Goal: Information Seeking & Learning: Learn about a topic

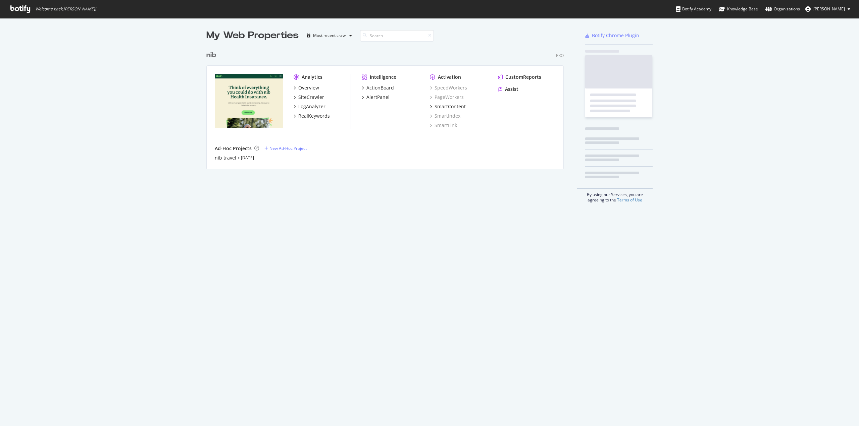
scroll to position [122, 358]
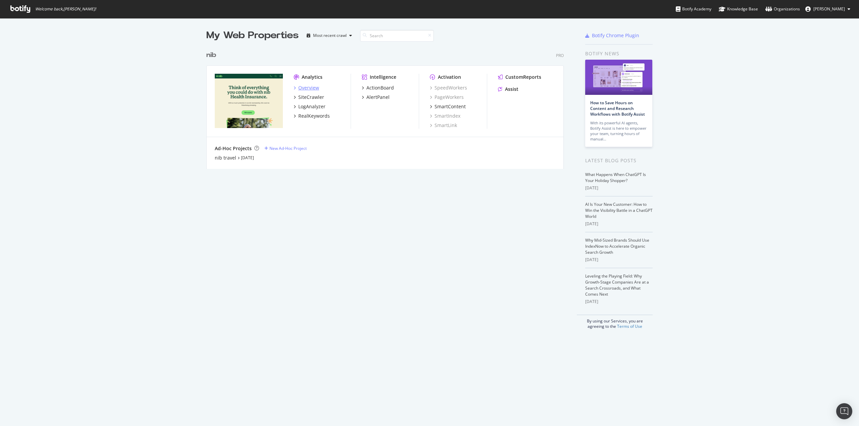
click at [306, 88] on div "Overview" at bounding box center [308, 88] width 21 height 7
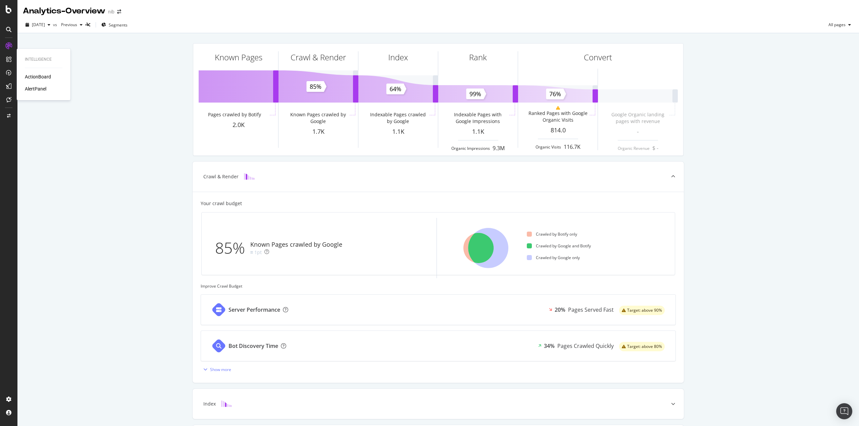
click at [32, 86] on div "AlertPanel" at bounding box center [35, 89] width 21 height 7
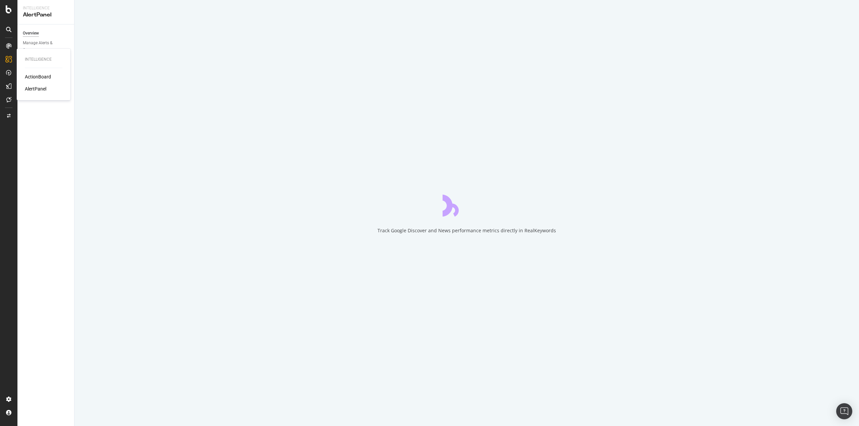
click at [35, 77] on div "ActionBoard" at bounding box center [38, 76] width 26 height 7
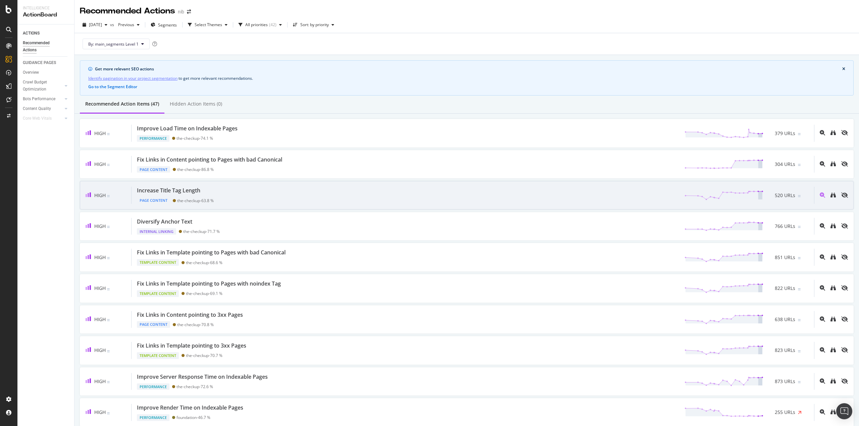
click at [192, 189] on div "Increase Title Tag Length" at bounding box center [168, 191] width 63 height 8
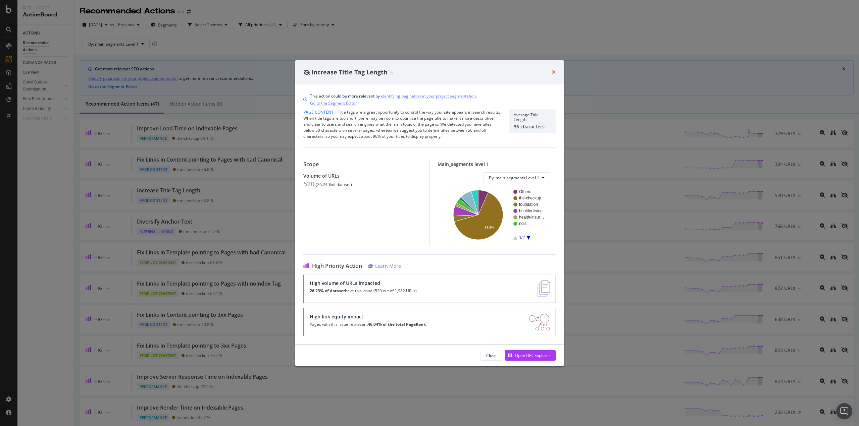
click at [554, 72] on icon "times" at bounding box center [553, 71] width 4 height 5
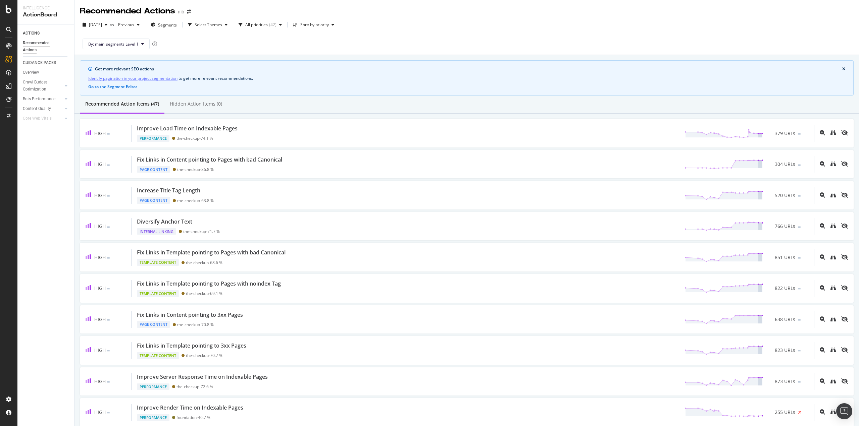
click at [50, 213] on div "ACTIONS Recommended Actions GUIDANCE PAGES Overview Crawl Budget Optimization L…" at bounding box center [45, 225] width 57 height 402
